Goal: Transaction & Acquisition: Obtain resource

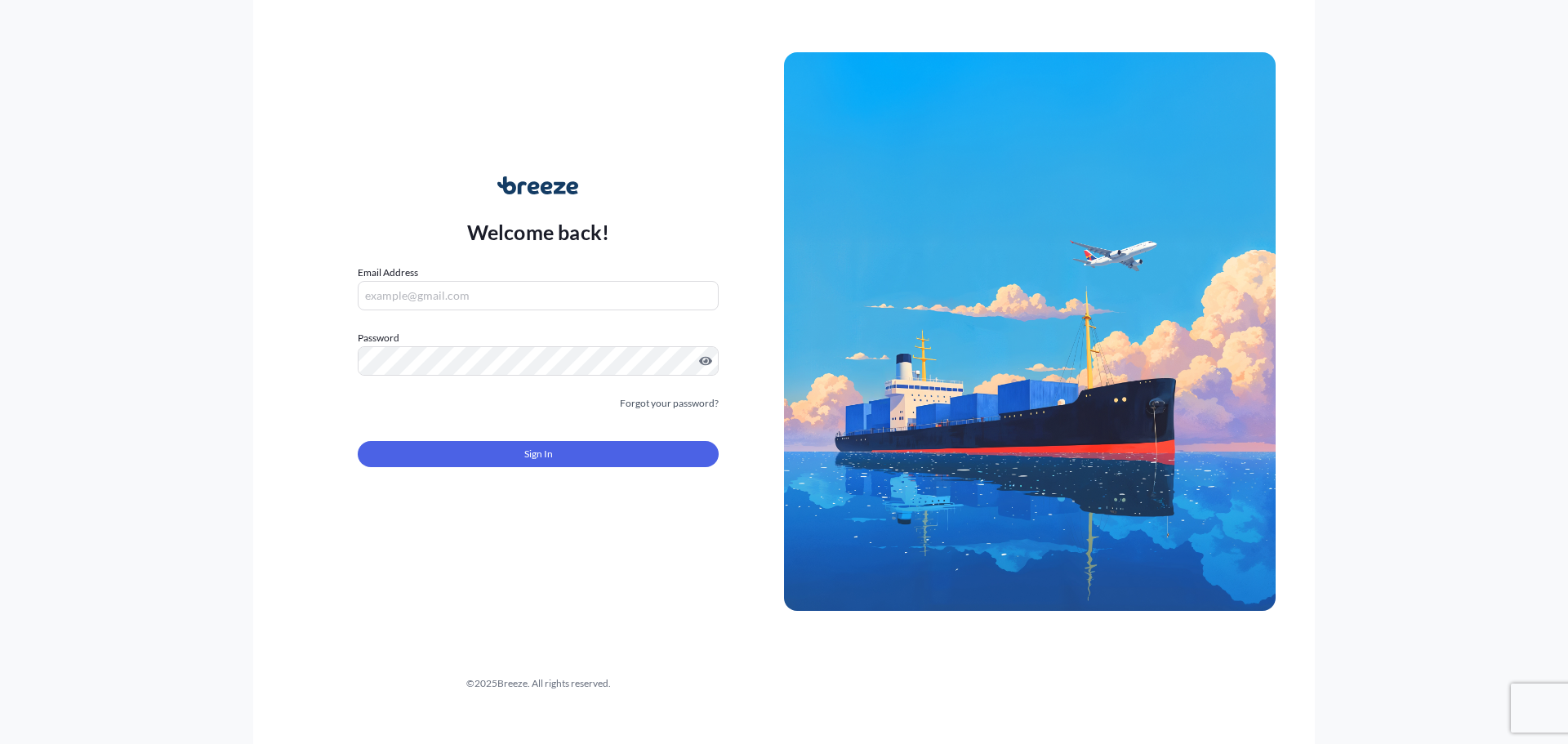
click at [528, 283] on input "Email Address" at bounding box center [538, 296] width 361 height 30
type input "[PERSON_NAME][EMAIL_ADDRESS][PERSON_NAME][DOMAIN_NAME]"
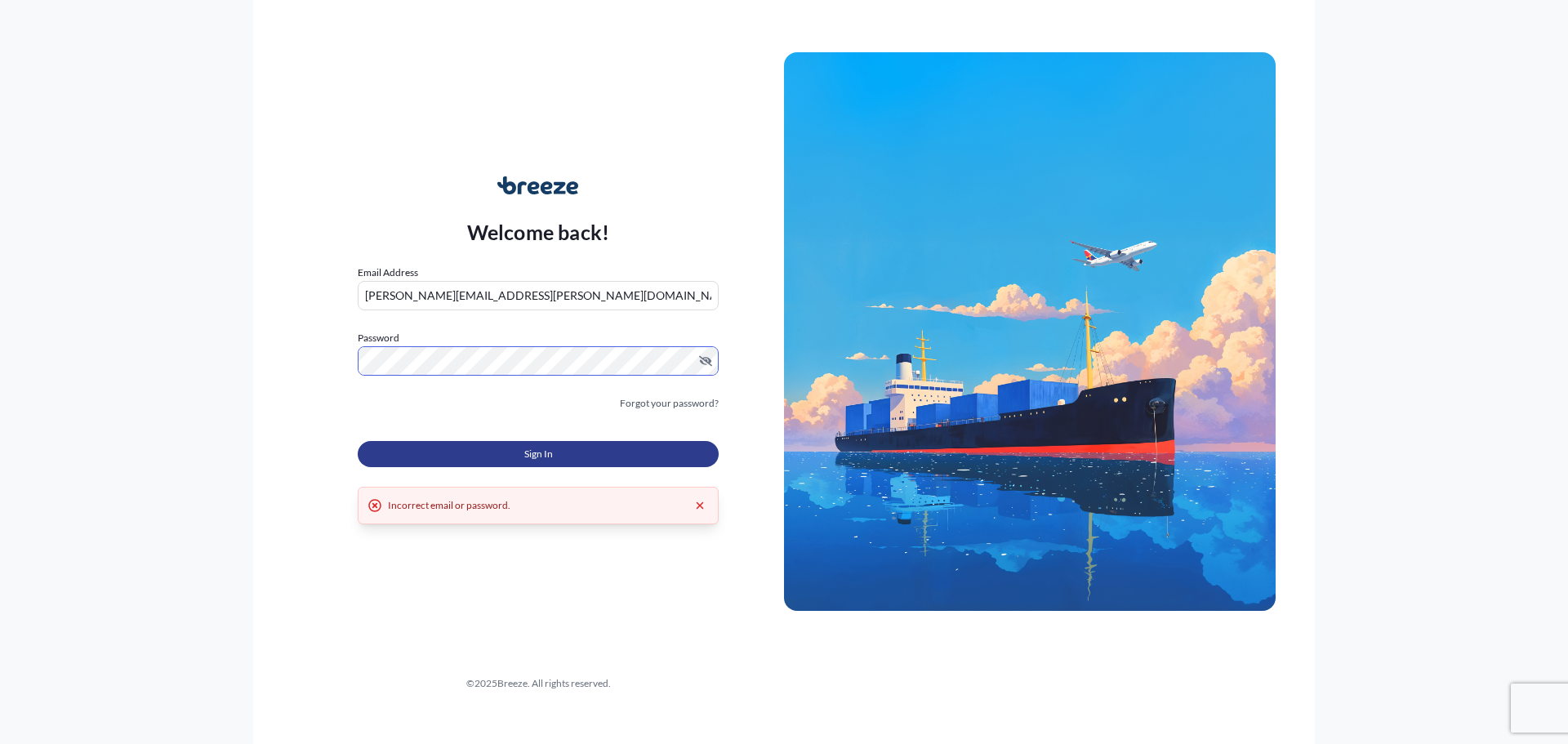
click at [530, 459] on span "Sign In" at bounding box center [538, 454] width 29 height 17
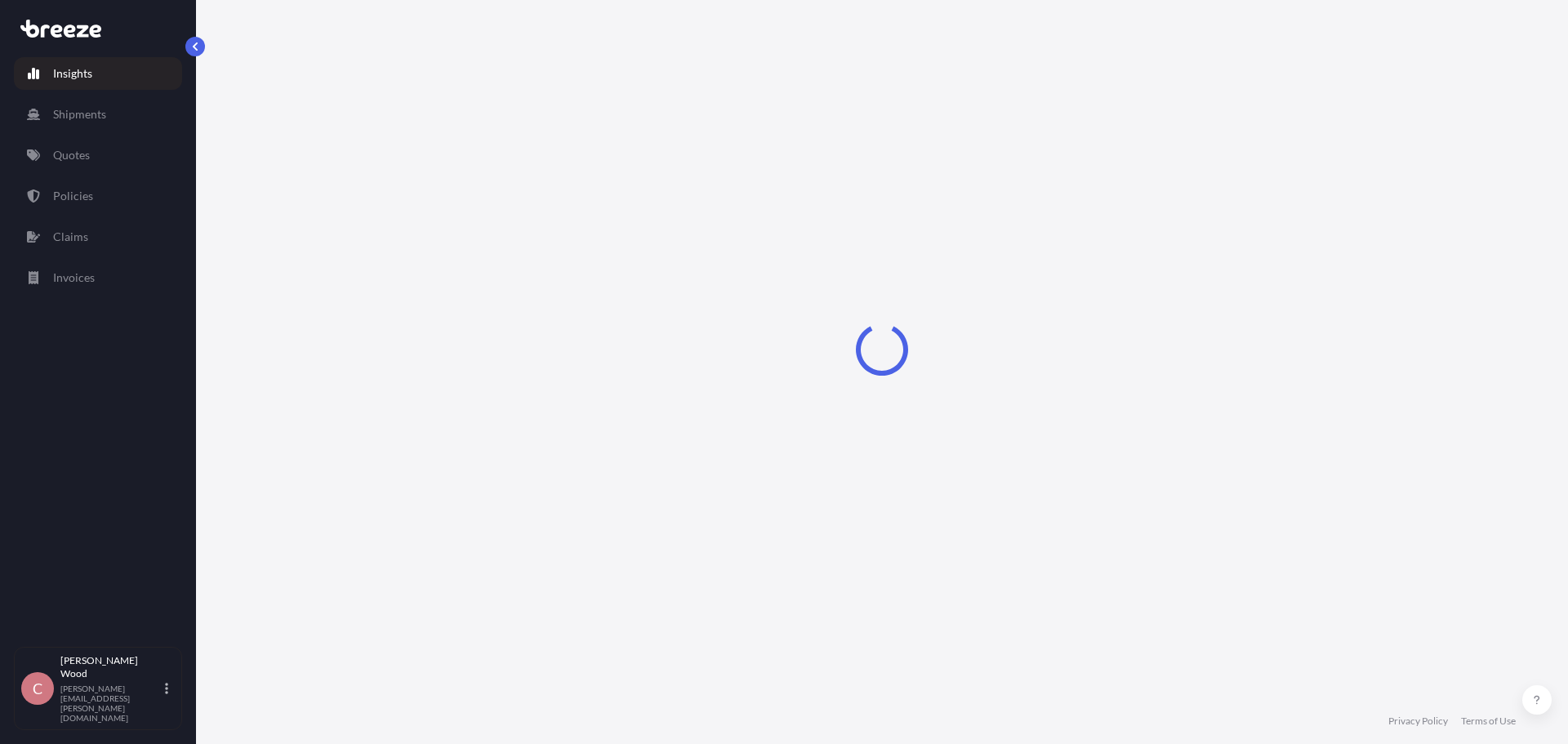
select select "2025"
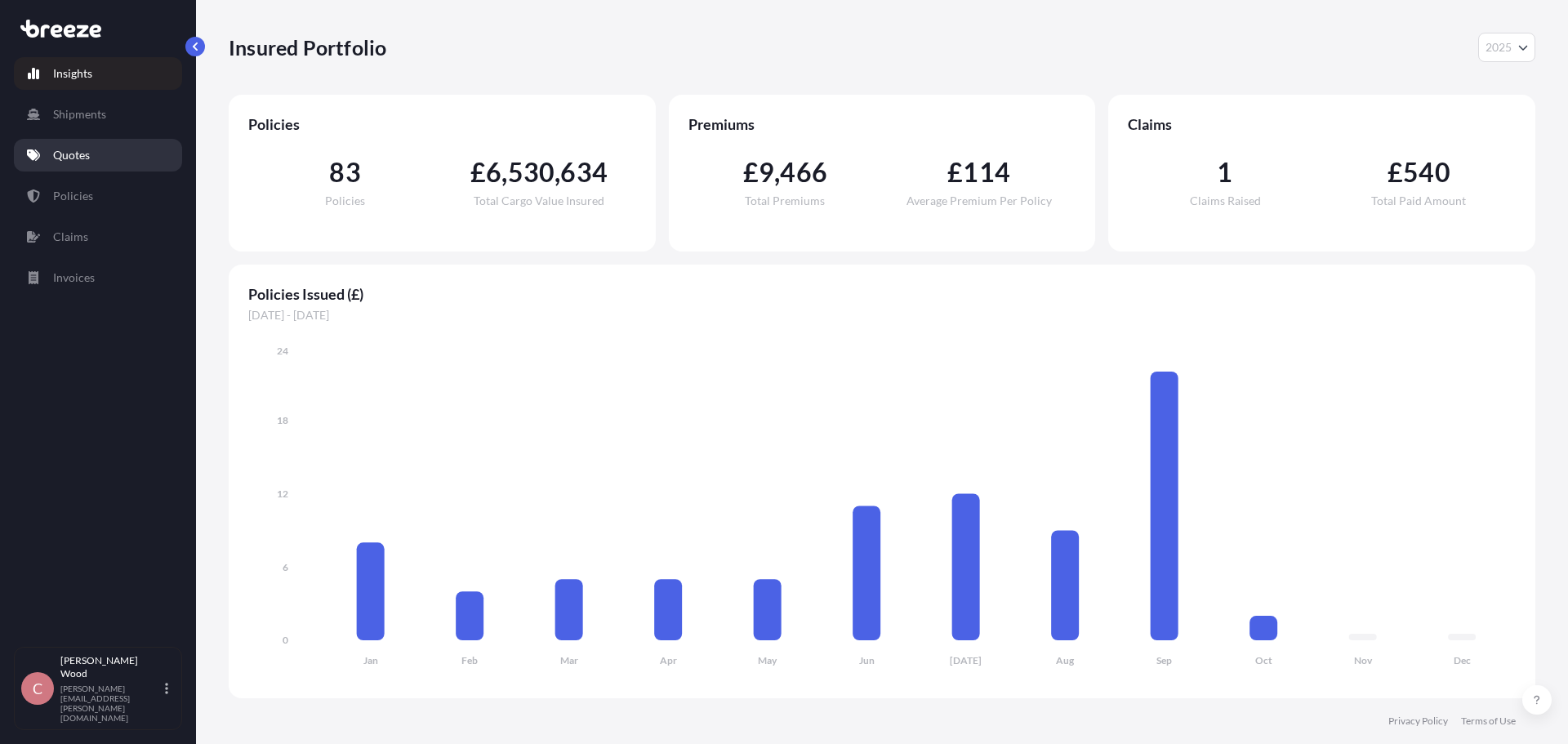
click at [111, 169] on link "Quotes" at bounding box center [98, 155] width 168 height 32
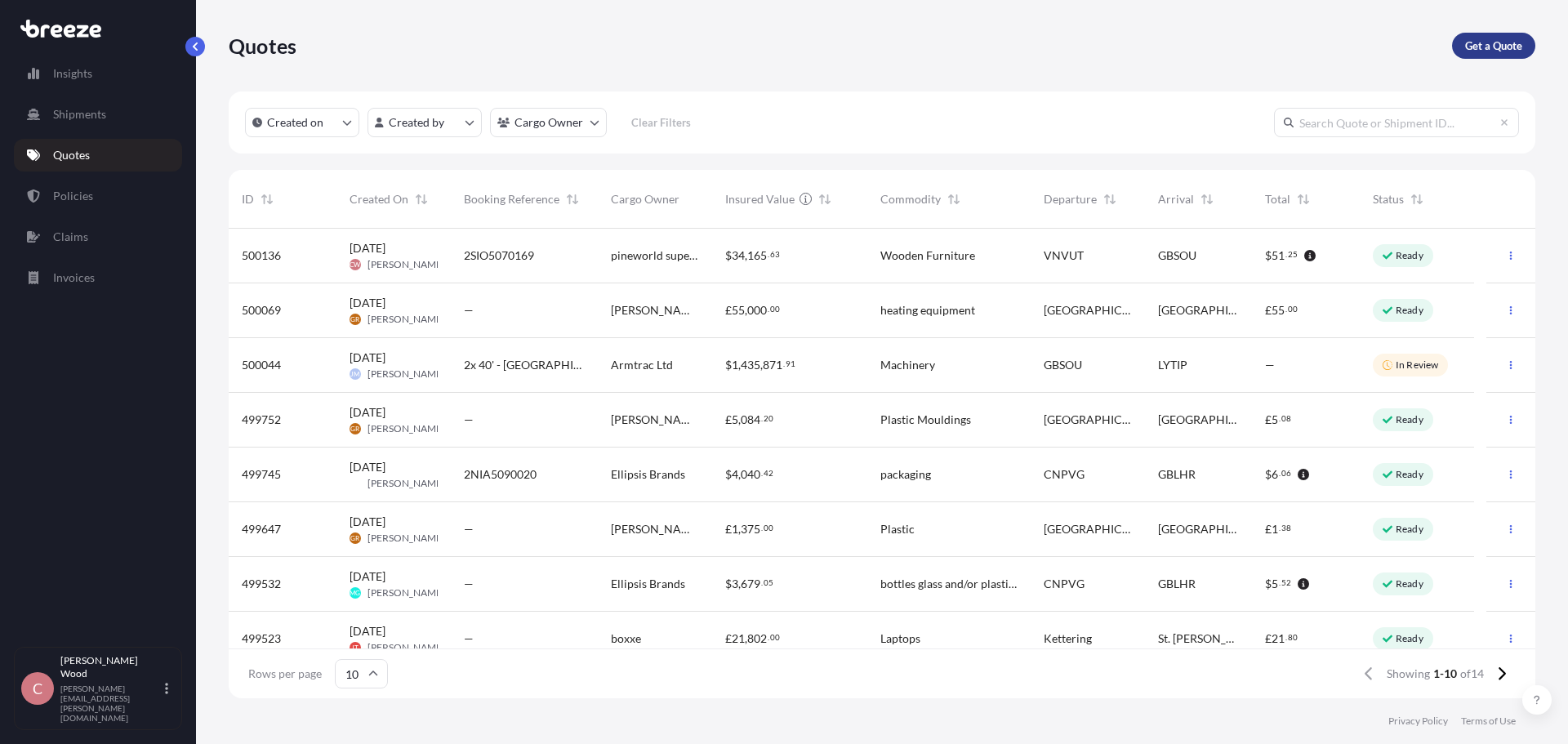
click at [1528, 46] on link "Get a Quote" at bounding box center [1493, 45] width 83 height 26
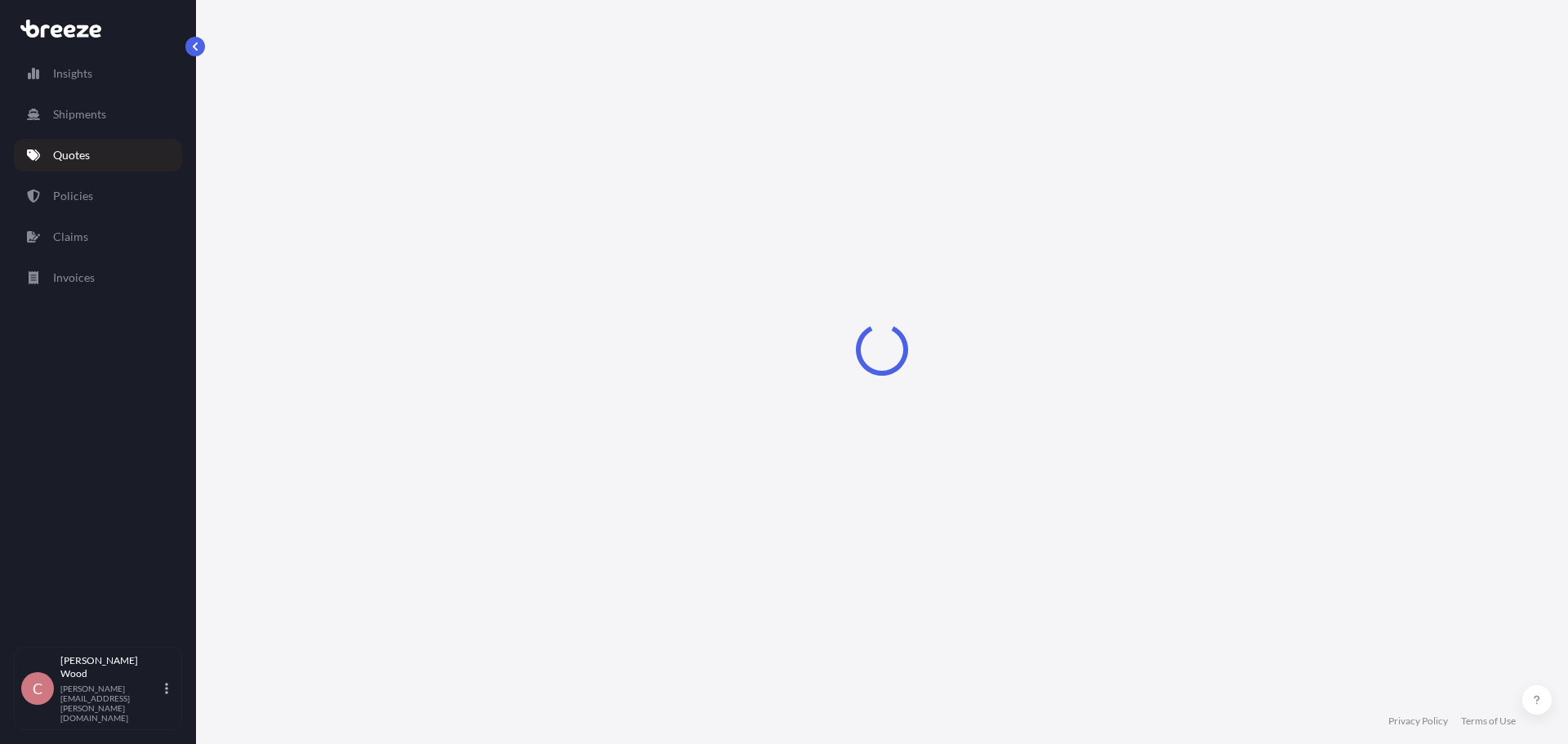
select select "Sea"
select select "1"
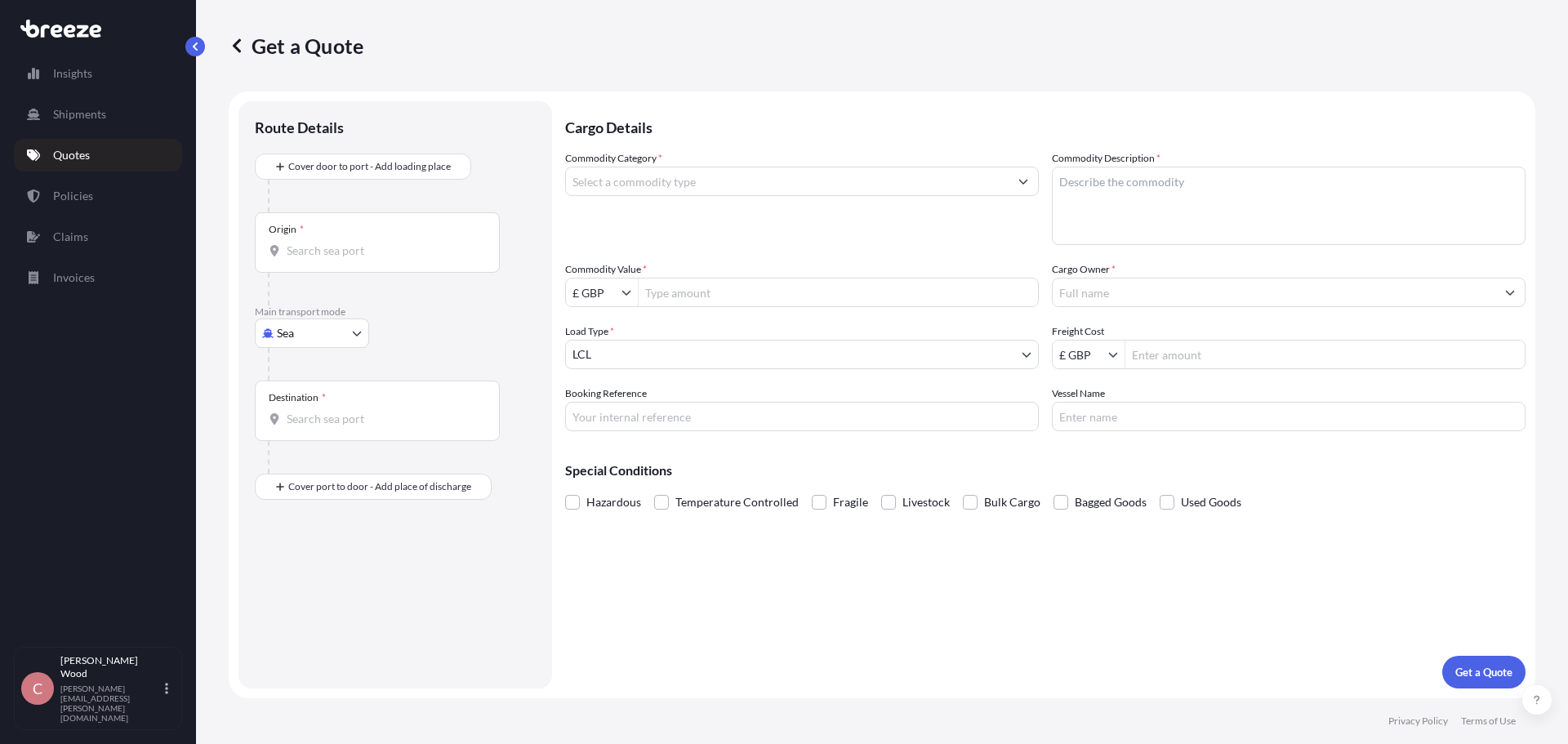
click at [347, 245] on input "Origin *" at bounding box center [383, 251] width 193 height 17
type input "[PERSON_NAME][GEOGRAPHIC_DATA], [GEOGRAPHIC_DATA]"
click at [367, 423] on input "Destination *" at bounding box center [383, 425] width 193 height 17
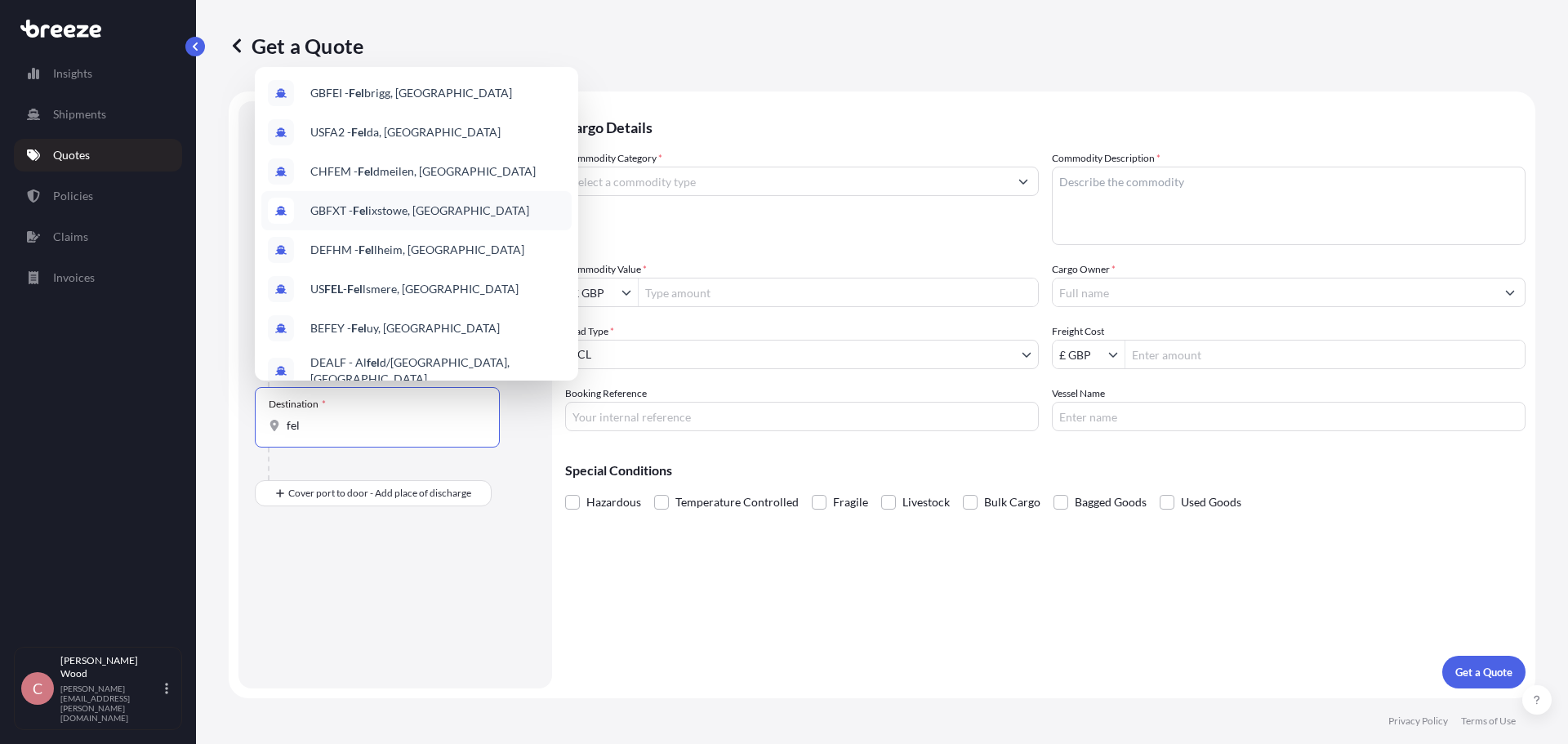
click at [378, 213] on span "GBFXT - Fel ixstowe, [GEOGRAPHIC_DATA]" at bounding box center [419, 211] width 219 height 17
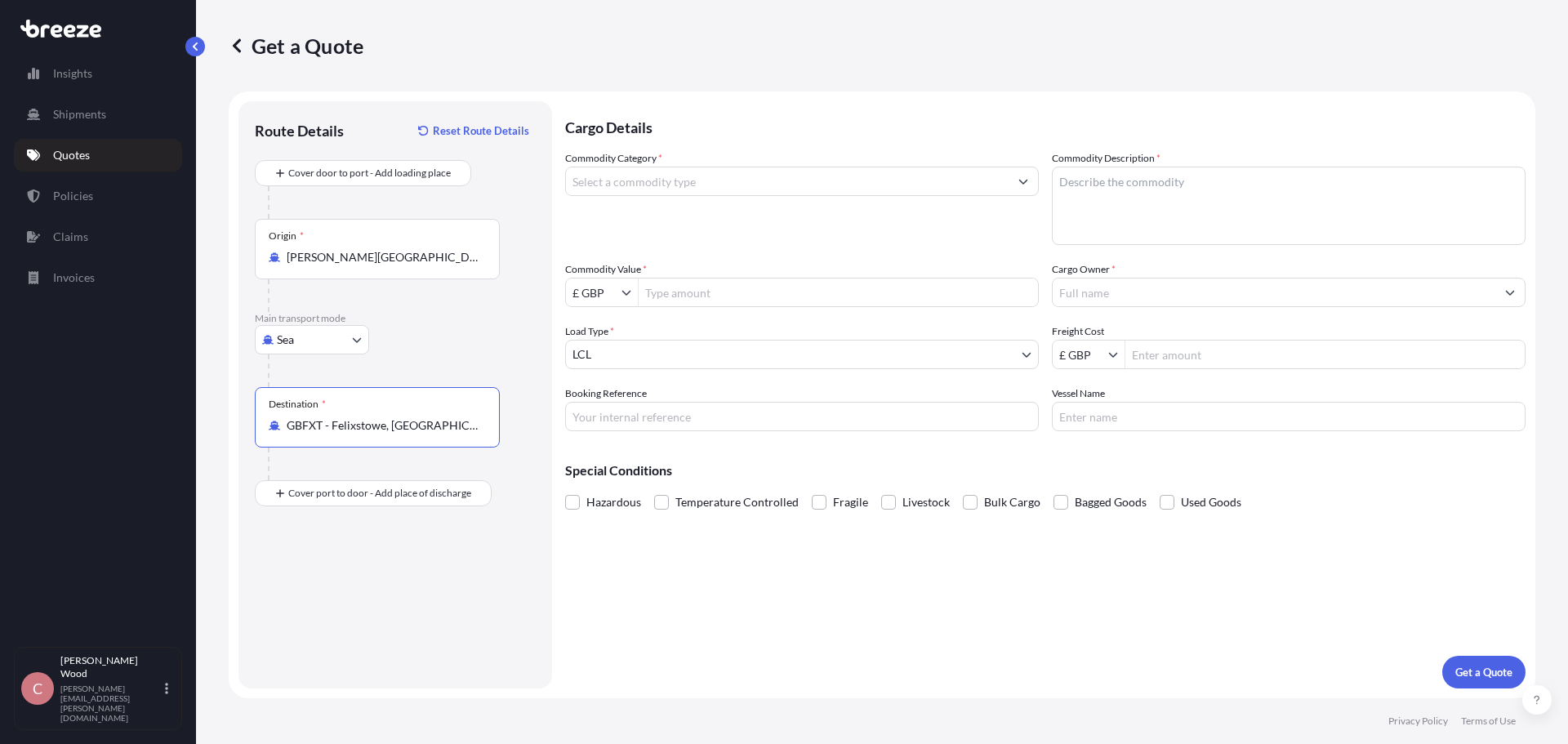
type input "GBFXT - Felixstowe, [GEOGRAPHIC_DATA]"
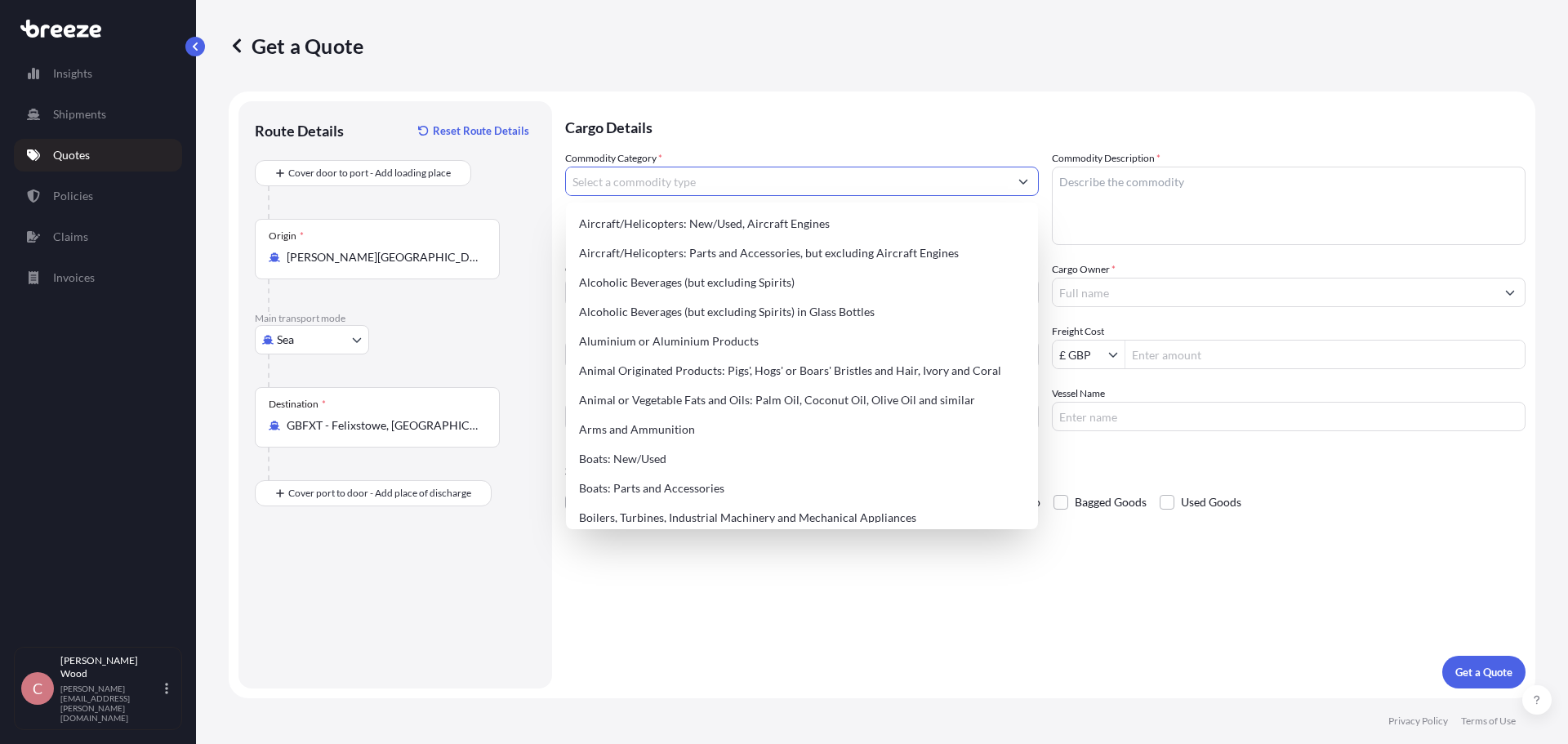
click at [633, 186] on input "Commodity Category *" at bounding box center [788, 182] width 443 height 30
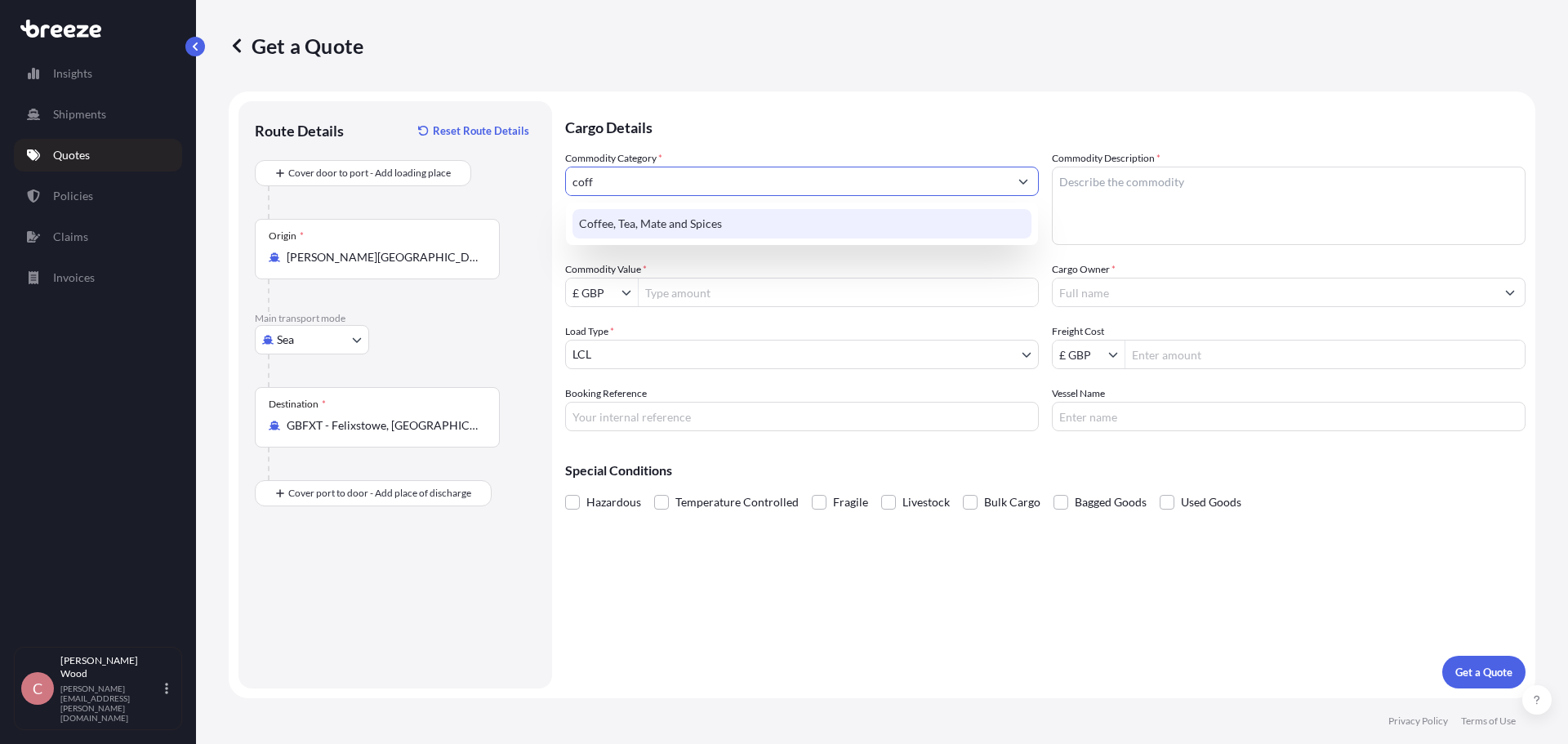
click at [633, 213] on div "Coffee, Tea, Mate and Spices" at bounding box center [802, 224] width 459 height 30
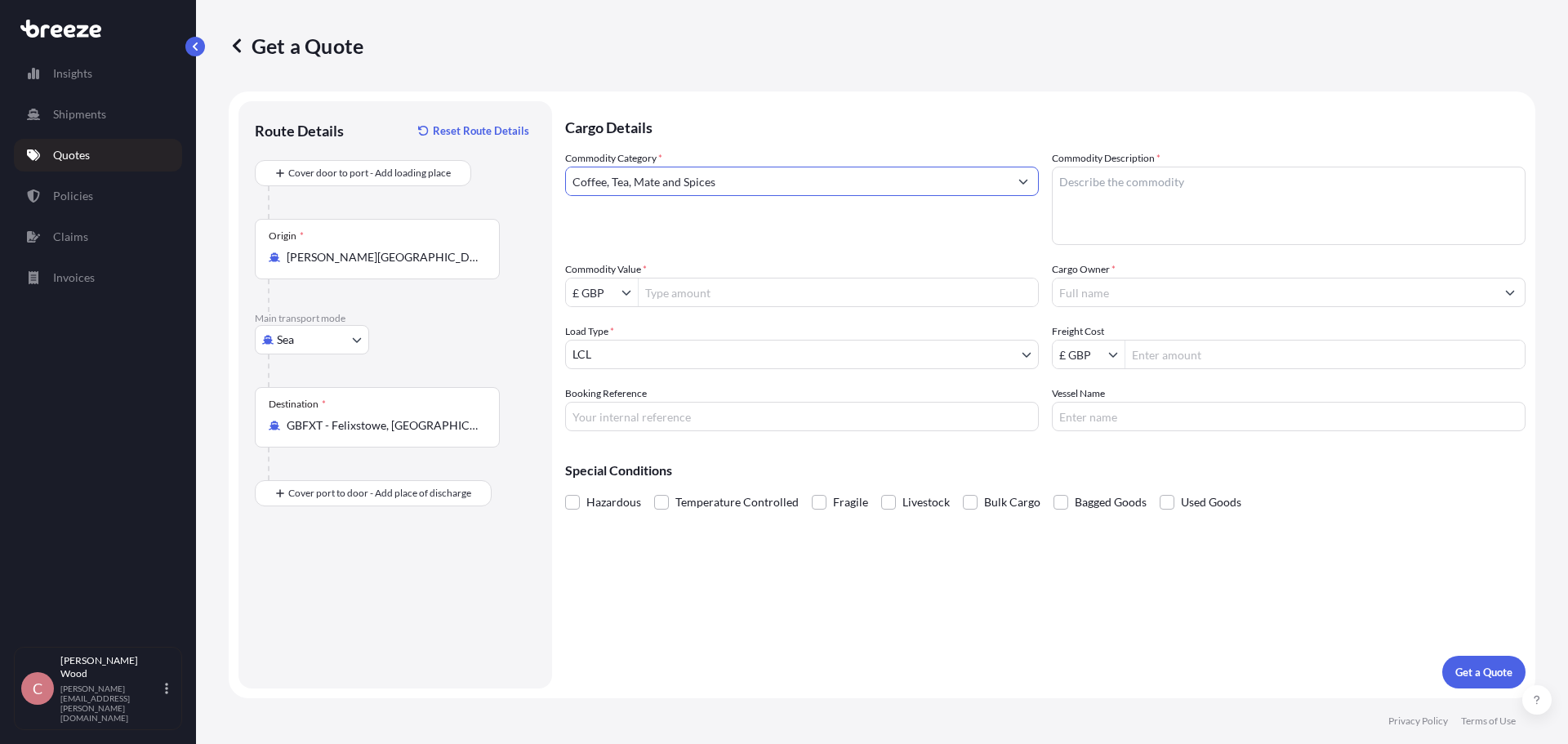
type input "Coffee, Tea, Mate and Spices"
click at [1122, 207] on textarea "Commodity Description *" at bounding box center [1288, 206] width 473 height 78
type textarea "Green Coffee beans"
click at [601, 385] on div "$ USD" at bounding box center [601, 390] width 65 height 30
type input "$ USD"
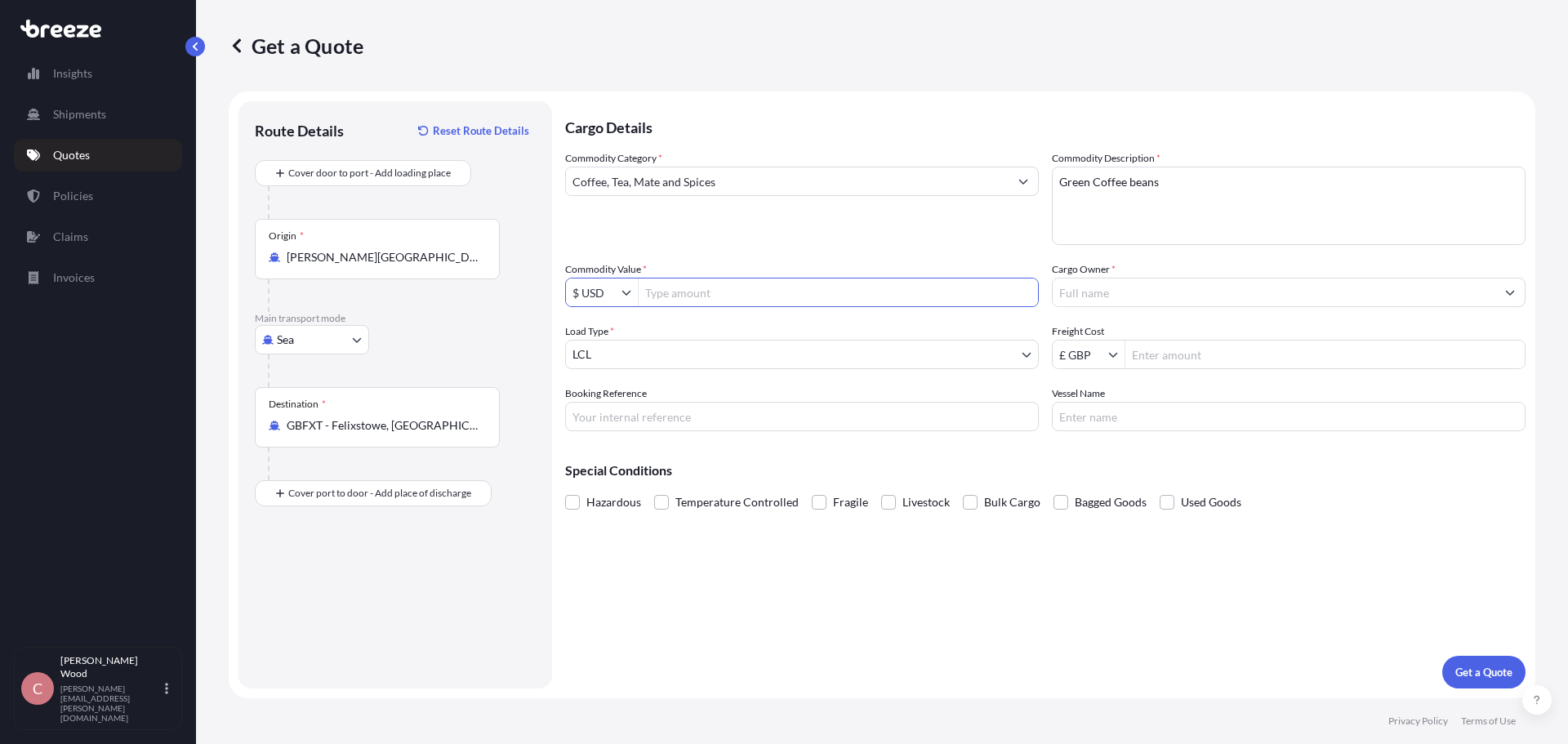
click at [683, 289] on input "Commodity Value *" at bounding box center [837, 292] width 399 height 30
type input "211,640"
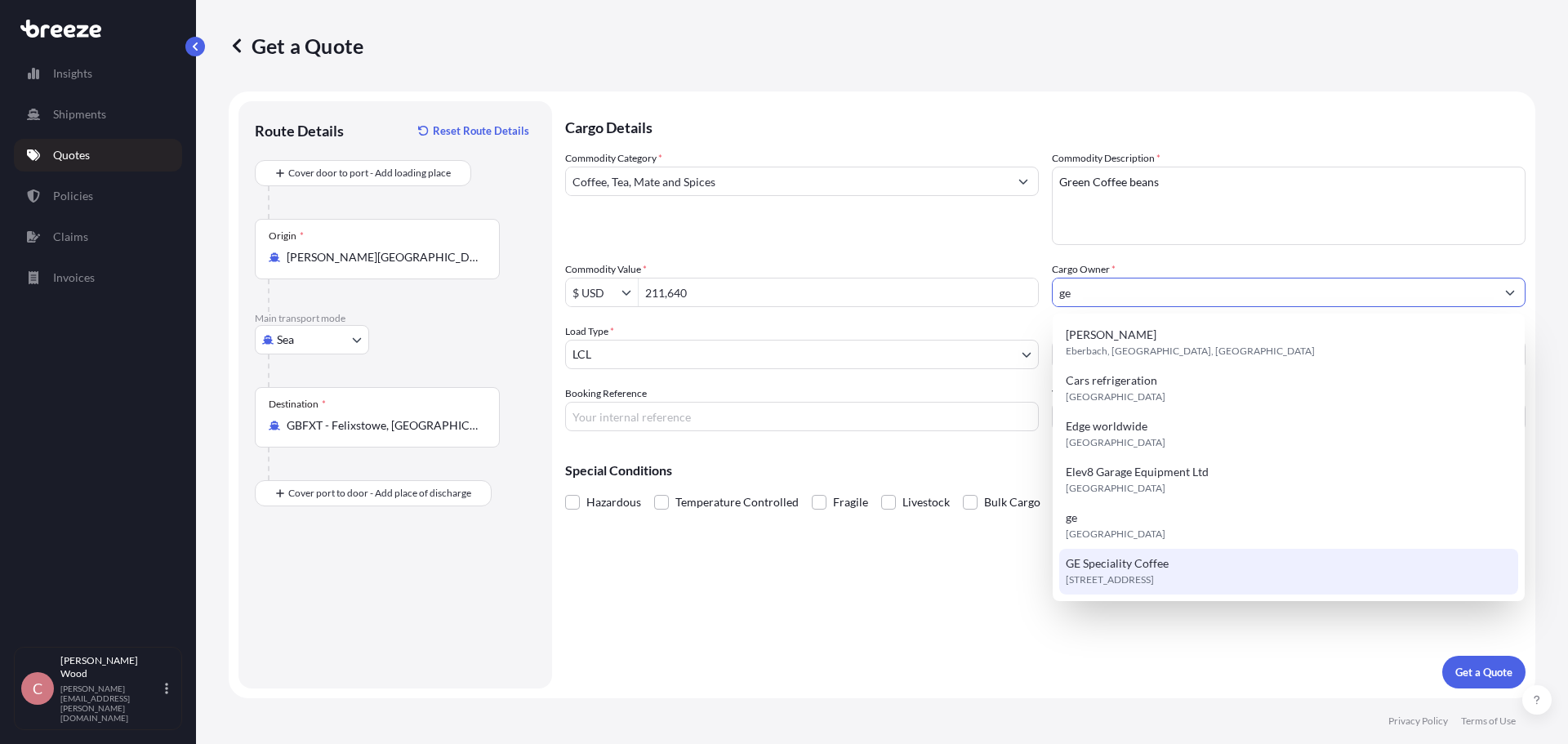
click at [1137, 565] on span "GE Speciality Coffee" at bounding box center [1117, 563] width 103 height 17
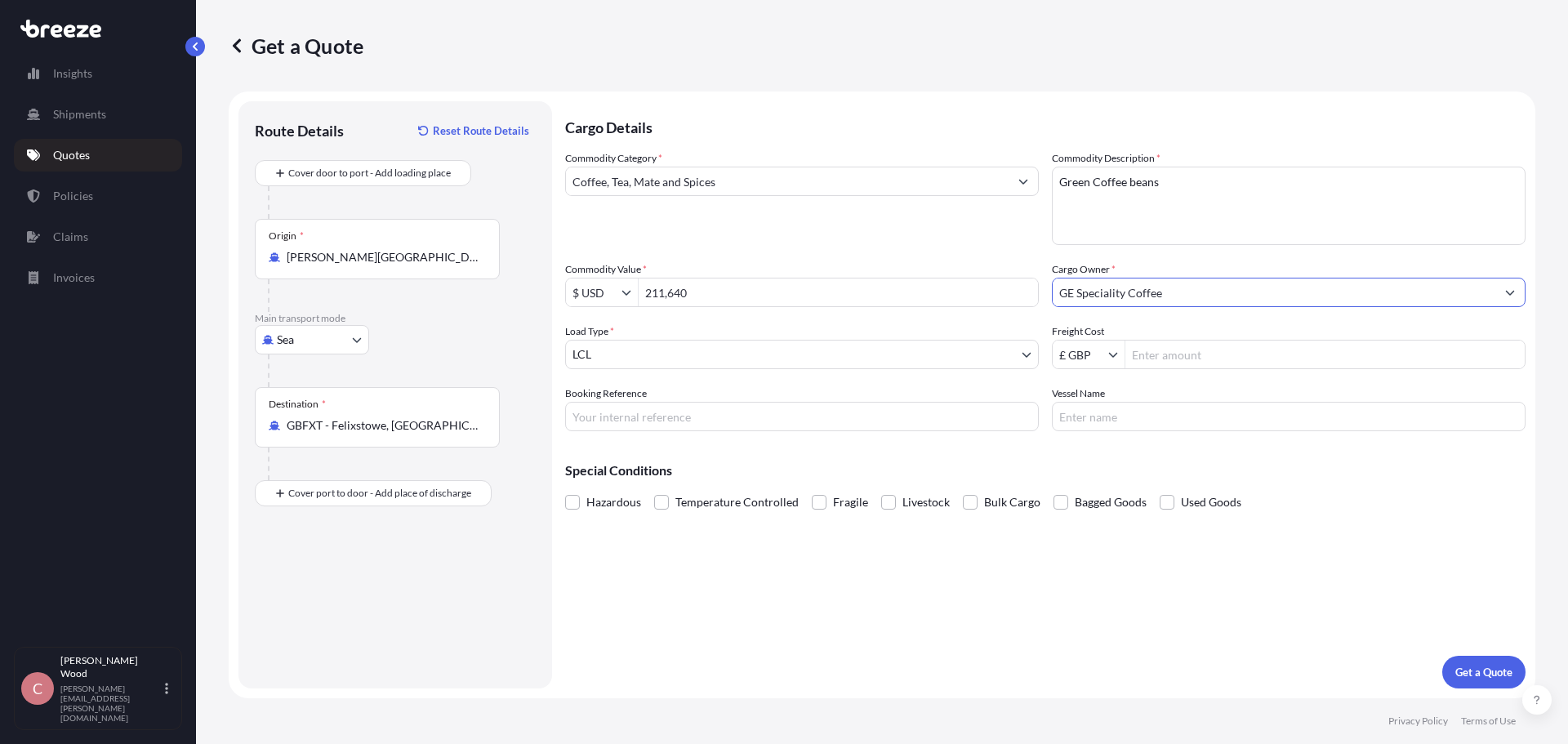
type input "GE Speciality Coffee"
click at [622, 347] on body "4 options available. 2 options available. 6 options available. Insights Shipmen…" at bounding box center [784, 372] width 1568 height 744
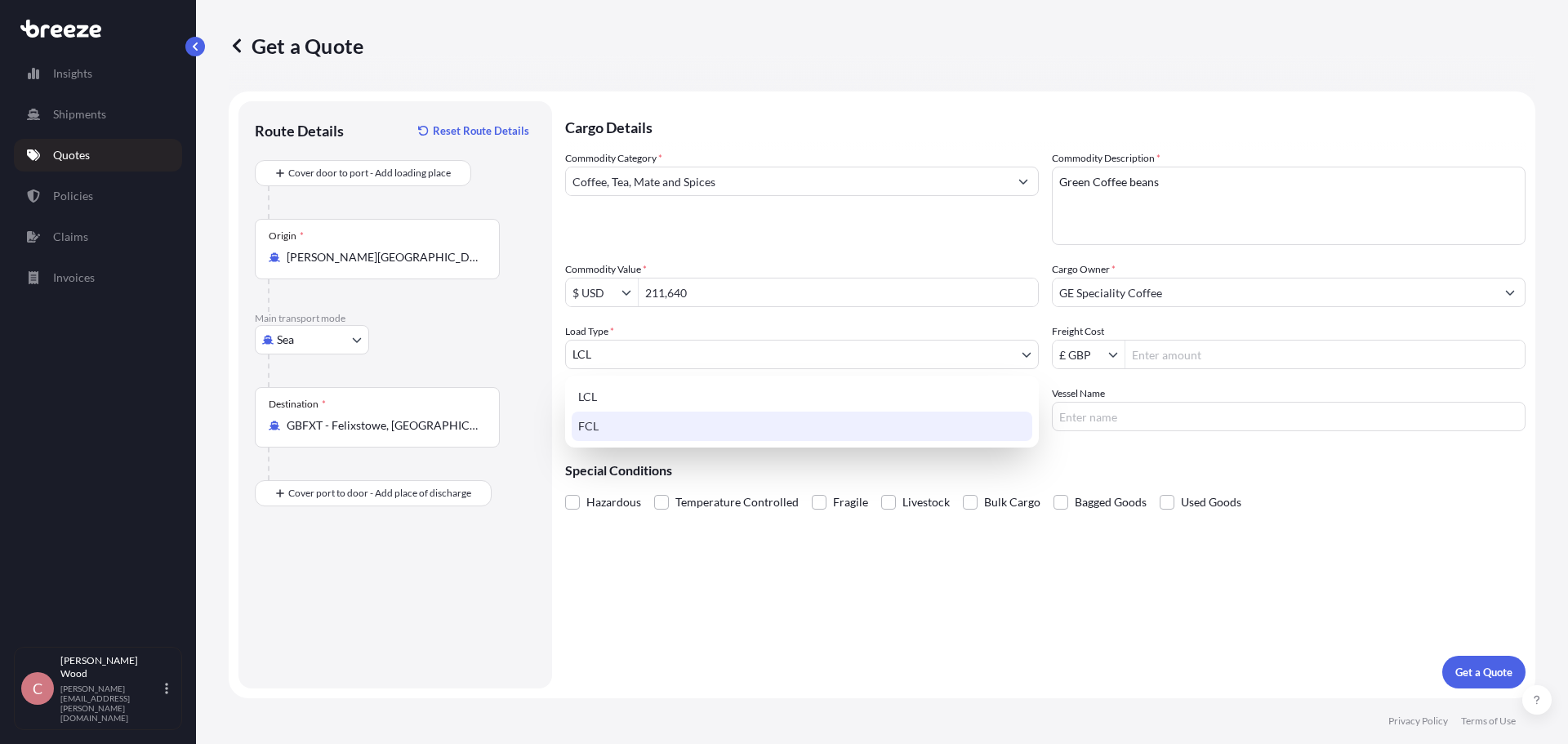
click at [604, 417] on div "FCL" at bounding box center [802, 426] width 460 height 30
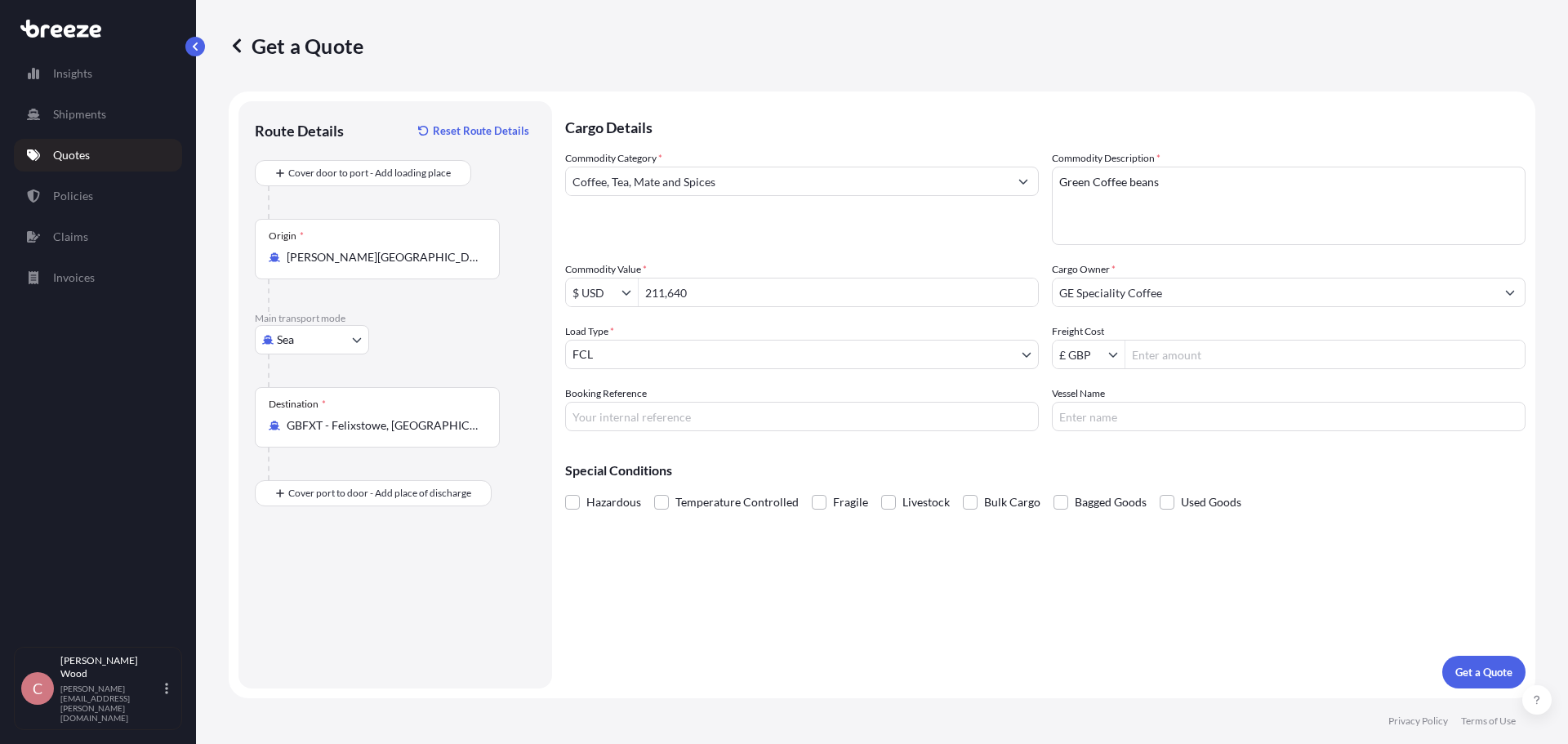
click at [672, 411] on input "Booking Reference" at bounding box center [802, 417] width 473 height 30
paste input "DB 081"
type input "DB 081"
click at [1100, 351] on input "£ GBP" at bounding box center [1080, 354] width 55 height 30
click at [1083, 452] on div "$ USD" at bounding box center [1088, 453] width 65 height 30
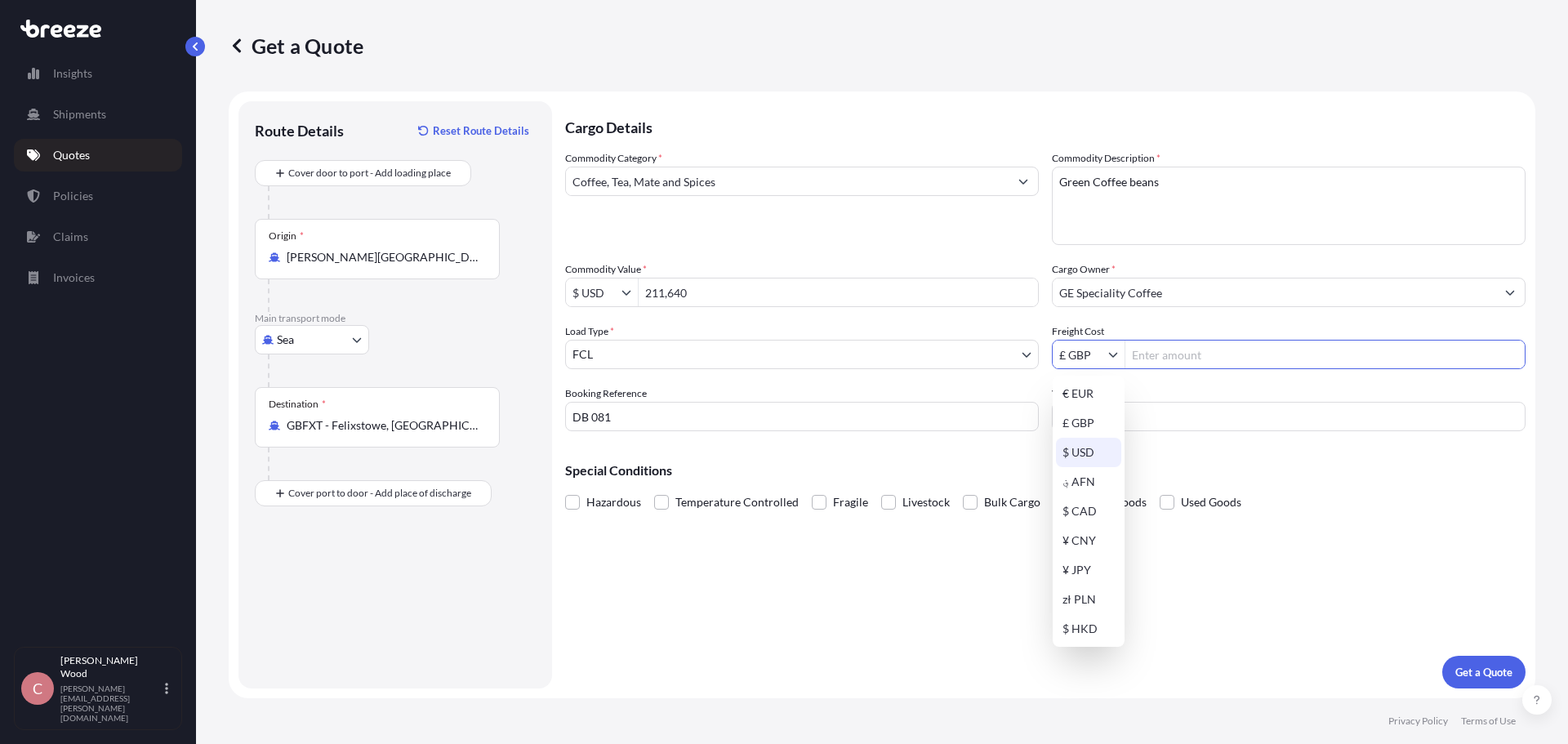
type input "$ USD"
click at [1169, 361] on input "Freight Cost" at bounding box center [1324, 354] width 399 height 30
type input "1,460"
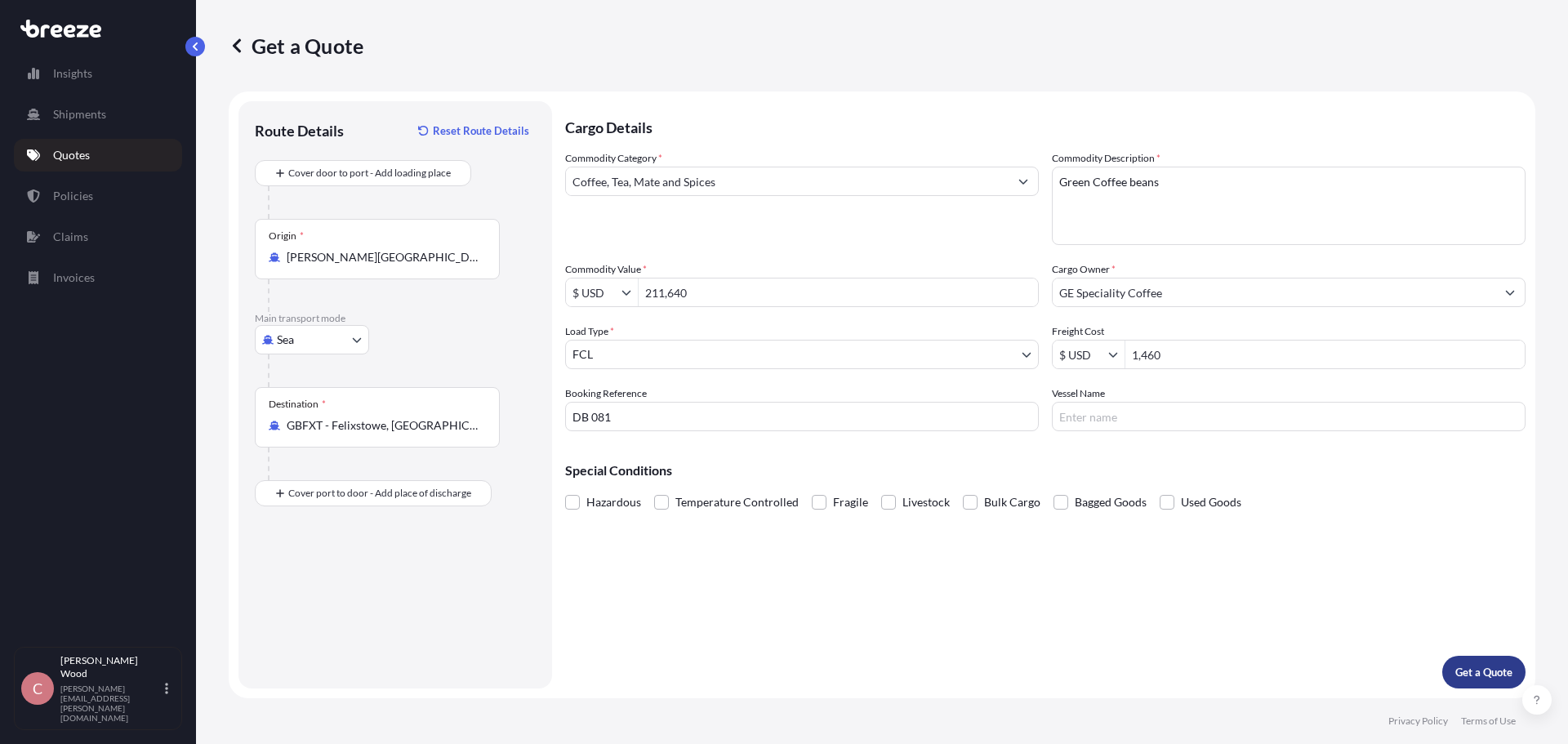
click at [1487, 672] on p "Get a Quote" at bounding box center [1484, 672] width 57 height 17
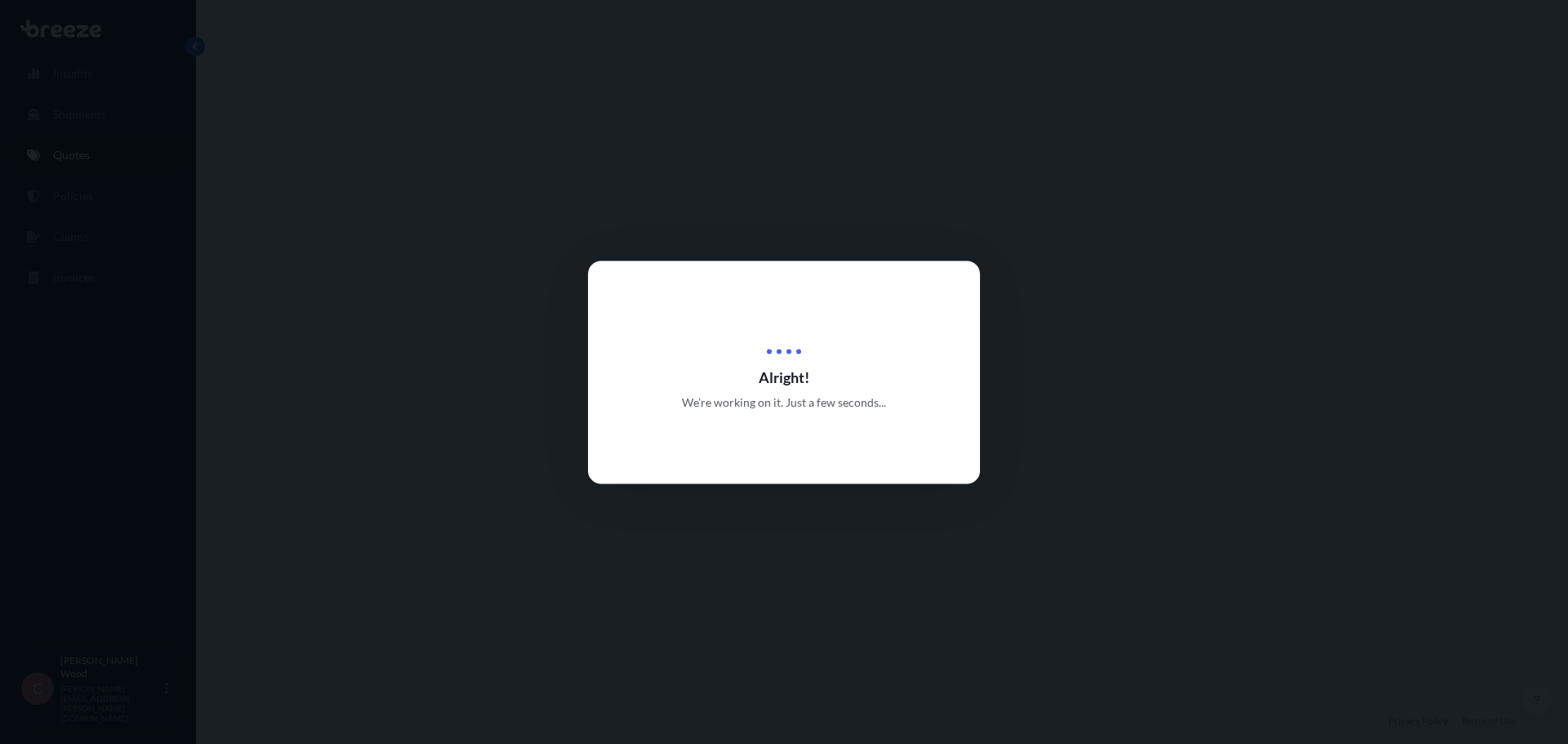
select select "Sea"
select select "2"
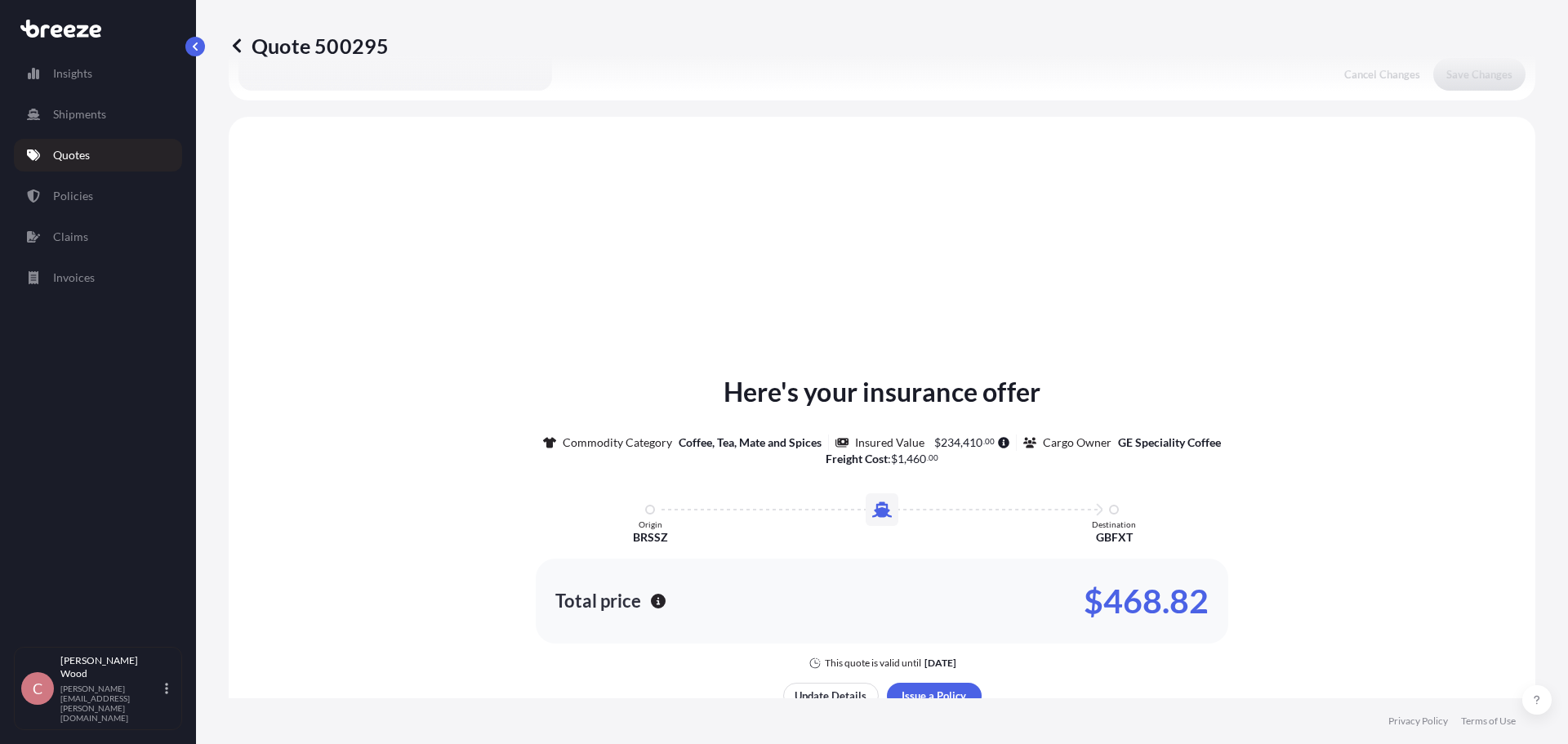
scroll to position [491, 0]
